Goal: Transaction & Acquisition: Download file/media

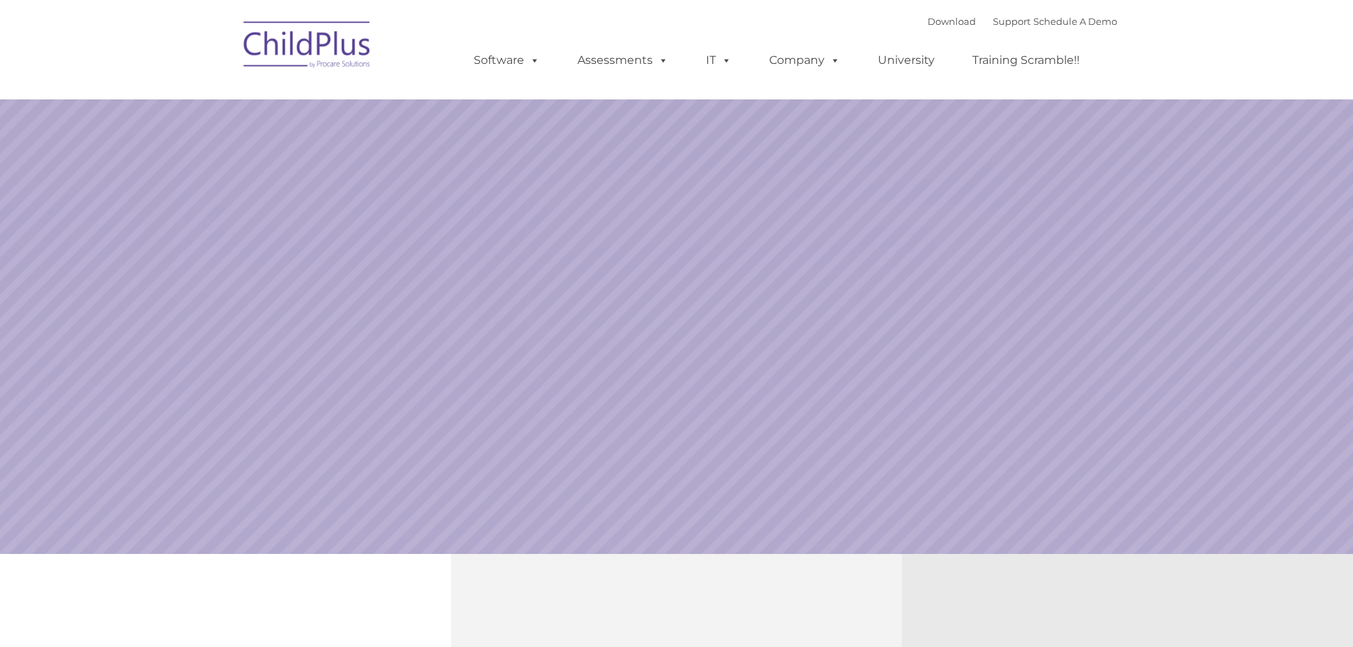
select select "MEDIUM"
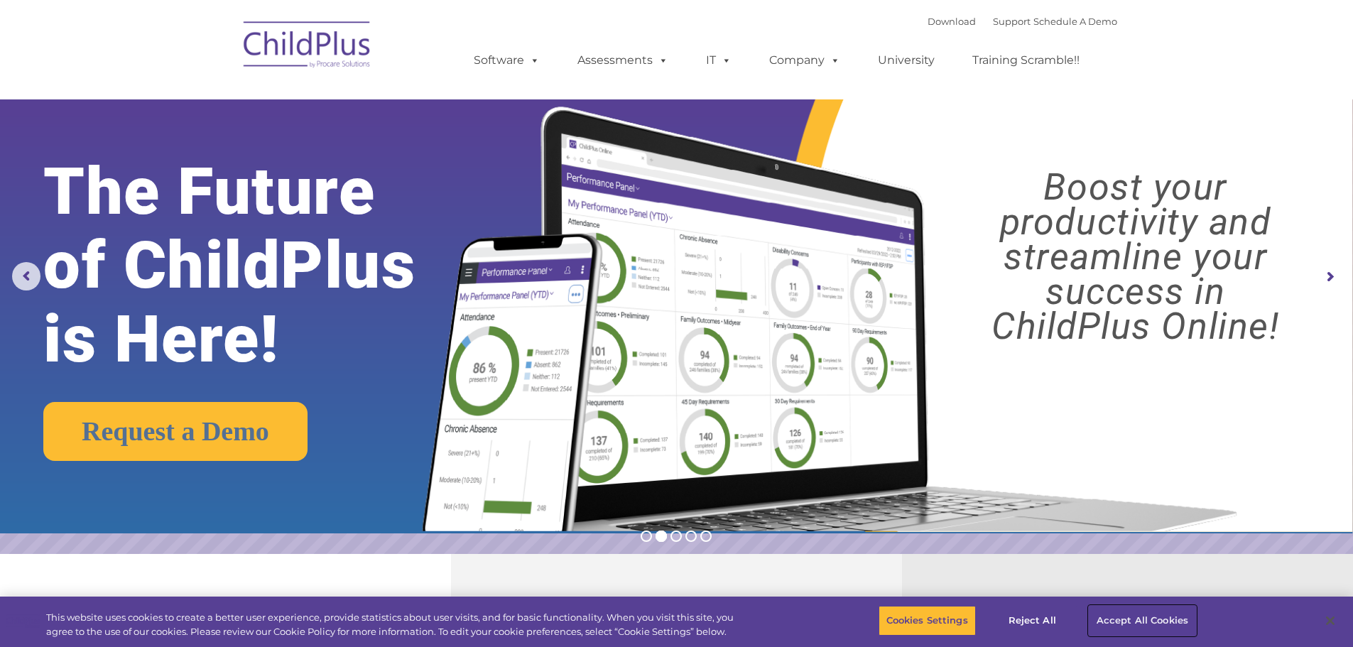
click at [1173, 621] on button "Accept All Cookies" at bounding box center [1142, 621] width 107 height 30
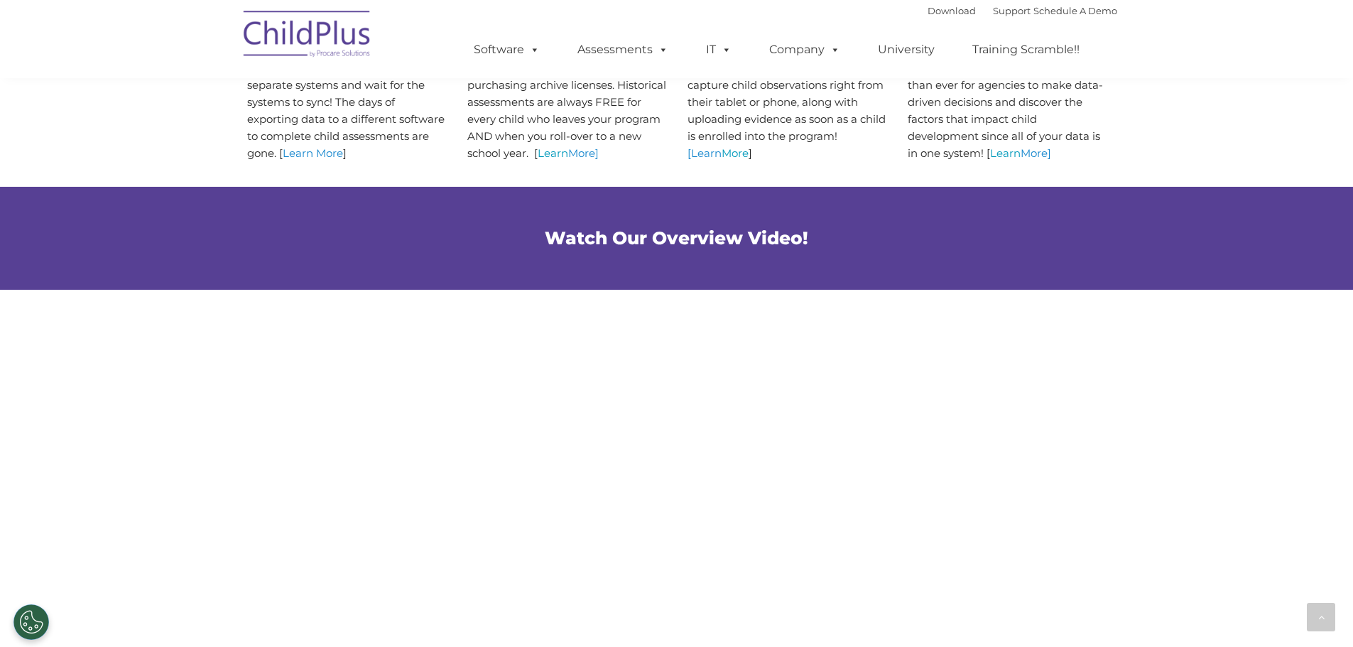
scroll to position [803, 0]
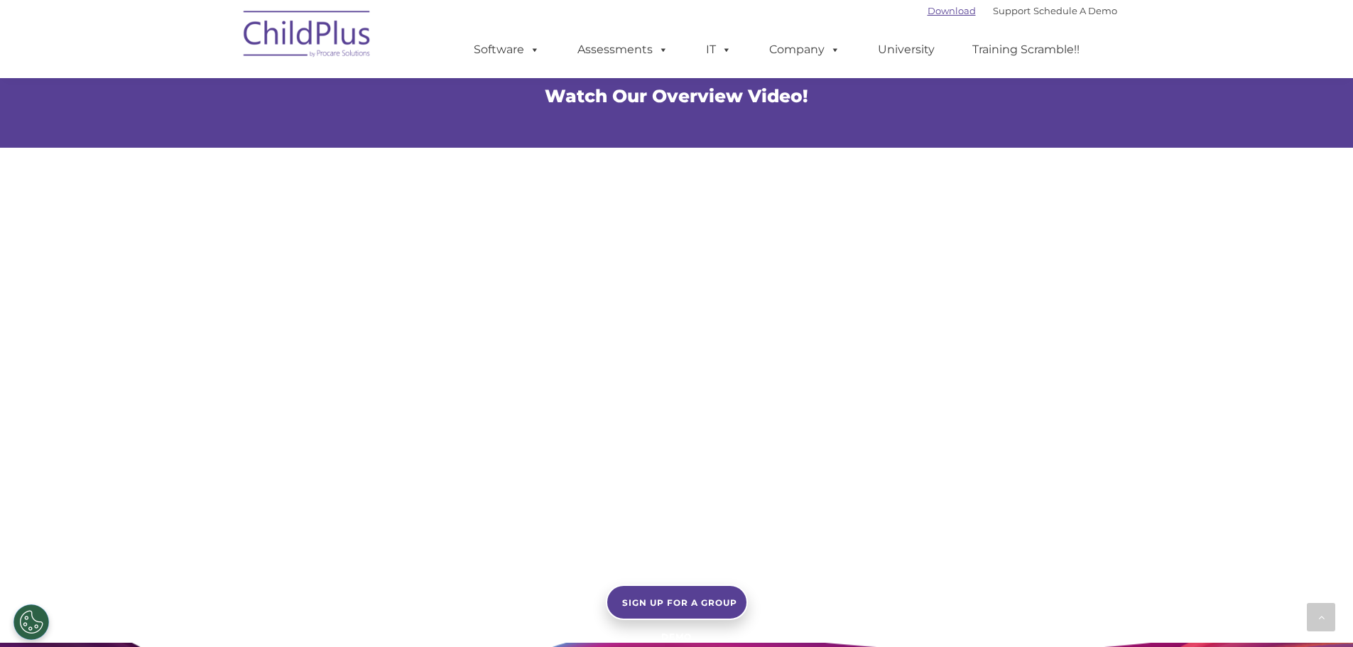
click at [946, 14] on link "Download" at bounding box center [952, 10] width 48 height 11
